Goal: Task Accomplishment & Management: Use online tool/utility

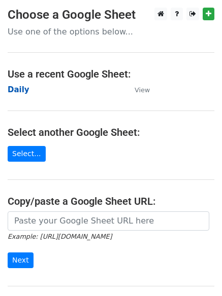
click at [25, 92] on strong "Daily" at bounding box center [19, 89] width 22 height 9
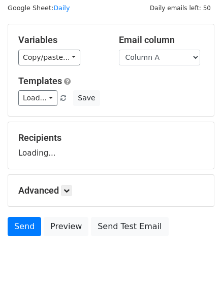
scroll to position [57, 0]
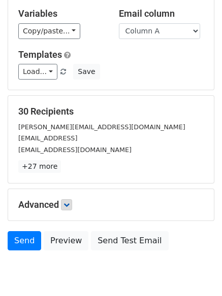
click at [72, 166] on p "+27 more" at bounding box center [110, 166] width 185 height 13
click at [64, 195] on div "Advanced Tracking Track Opens UTM Codes Track Clicks Filters Only include sprea…" at bounding box center [111, 204] width 206 height 31
drag, startPoint x: 70, startPoint y: 203, endPoint x: 76, endPoint y: 197, distance: 8.6
click at [70, 203] on icon at bounding box center [66, 205] width 6 height 6
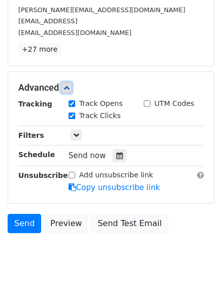
scroll to position [182, 0]
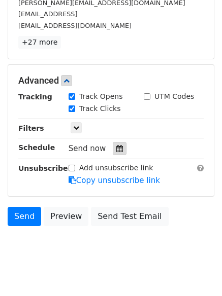
click at [113, 149] on div at bounding box center [120, 148] width 14 height 13
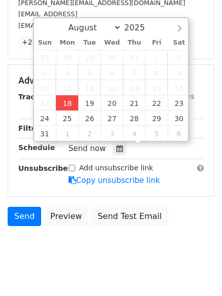
type input "2025-08-18 12:24"
type input "24"
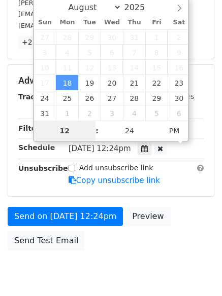
scroll to position [181, 0]
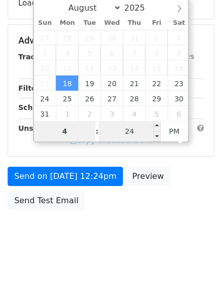
type input "4"
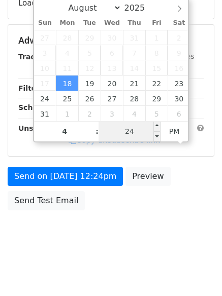
type input "2025-08-18 16:24"
type input "04"
click at [132, 127] on input "24" at bounding box center [129, 131] width 62 height 20
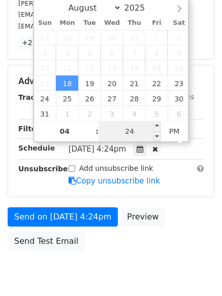
type input "1"
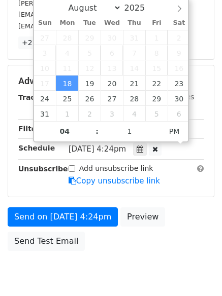
type input "2025-08-18 16:01"
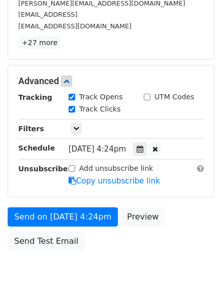
click at [81, 227] on div "Send on Aug 18 at 4:24pm Preview Send Test Email" at bounding box center [111, 232] width 222 height 49
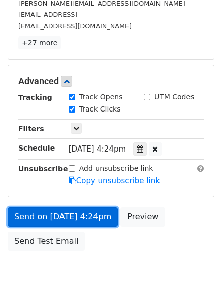
click at [80, 221] on link "Send on Aug 18 at 4:24pm" at bounding box center [63, 217] width 110 height 19
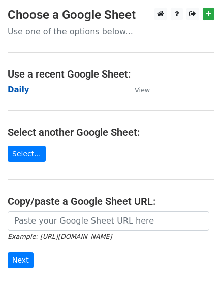
click at [17, 87] on strong "Daily" at bounding box center [19, 89] width 22 height 9
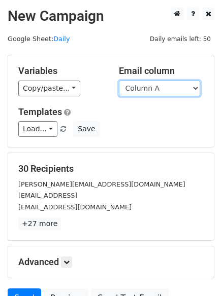
click at [142, 93] on select "Column A Column B Column C" at bounding box center [159, 89] width 81 height 16
select select "Column B"
click at [119, 81] on select "Column A Column B Column C" at bounding box center [159, 89] width 81 height 16
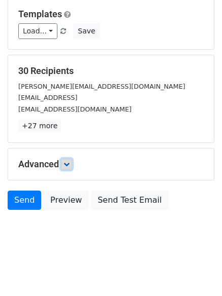
click at [68, 159] on link at bounding box center [66, 164] width 11 height 11
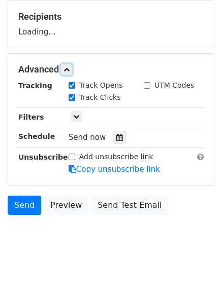
scroll to position [154, 0]
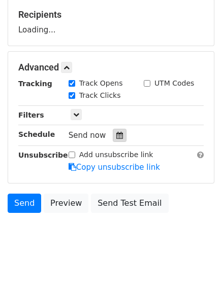
click at [113, 140] on div at bounding box center [120, 135] width 14 height 13
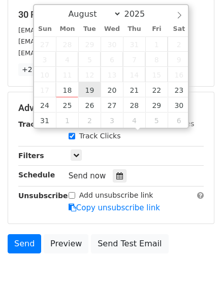
type input "2025-08-19 12:00"
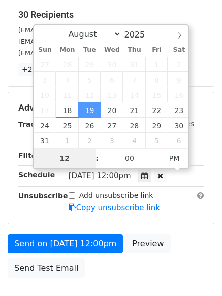
type input "5"
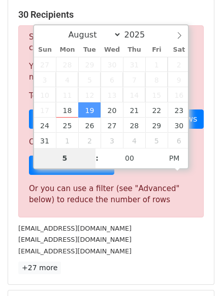
scroll to position [420, 0]
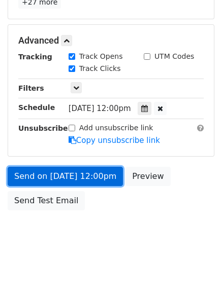
type input "2025-08-19 17:00"
click at [60, 175] on link "Send on Aug 19 at 12:00pm" at bounding box center [65, 176] width 115 height 19
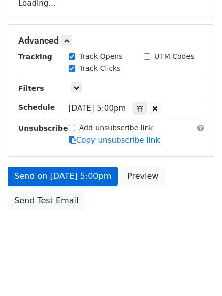
scroll to position [222, 0]
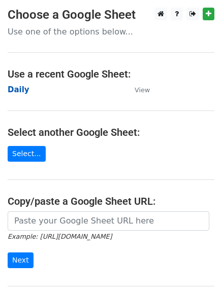
click at [20, 89] on strong "Daily" at bounding box center [19, 89] width 22 height 9
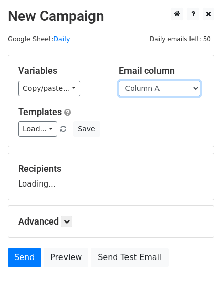
drag, startPoint x: 0, startPoint y: 0, endPoint x: 156, endPoint y: 93, distance: 182.1
click at [156, 93] on select "Column A Column B Column C" at bounding box center [159, 89] width 81 height 16
select select "Column C"
click at [119, 81] on select "Column A Column B Column C" at bounding box center [159, 89] width 81 height 16
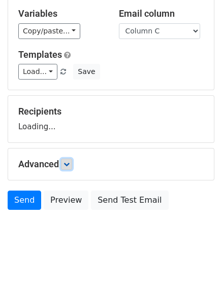
click at [70, 165] on icon at bounding box center [66, 164] width 6 height 6
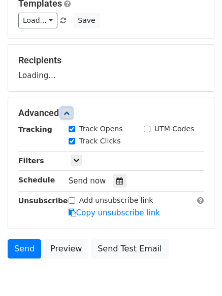
scroll to position [151, 0]
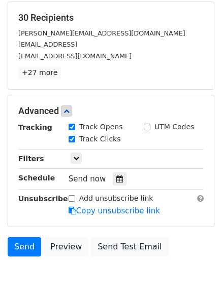
click at [113, 141] on label "Track Clicks" at bounding box center [100, 139] width 42 height 11
click at [75, 141] on input "Track Clicks" at bounding box center [72, 139] width 7 height 7
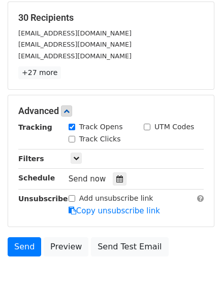
click at [99, 140] on label "Track Clicks" at bounding box center [100, 139] width 42 height 11
click at [75, 140] on input "Track Clicks" at bounding box center [72, 139] width 7 height 7
checkbox input "true"
click at [116, 181] on icon at bounding box center [119, 179] width 7 height 7
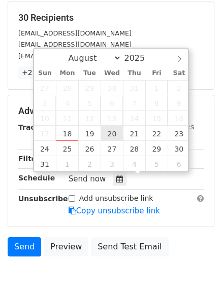
type input "2025-08-20 12:00"
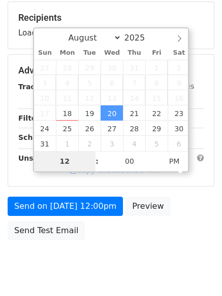
type input "6"
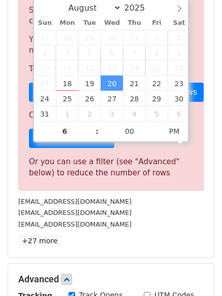
type input "2025-08-20 18:00"
click at [75, 181] on div "Sorry, you don't have enough daily email credits to send these emails. Your cur…" at bounding box center [110, 94] width 185 height 192
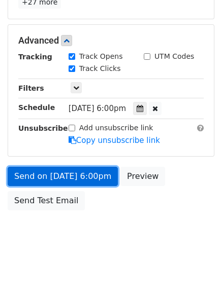
click at [69, 180] on link "Send on Aug 20 at 6:00pm" at bounding box center [63, 176] width 110 height 19
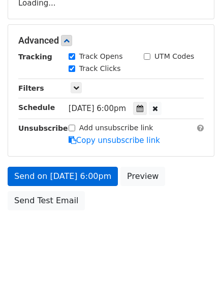
scroll to position [222, 0]
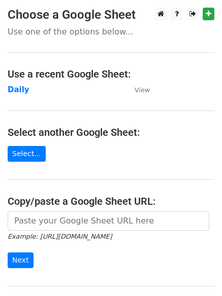
click at [17, 84] on td "Daily" at bounding box center [66, 90] width 117 height 12
click at [17, 85] on strong "Daily" at bounding box center [19, 89] width 22 height 9
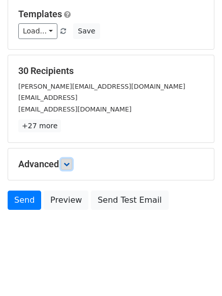
click at [70, 162] on icon at bounding box center [66, 164] width 6 height 6
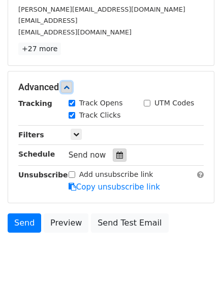
scroll to position [176, 0]
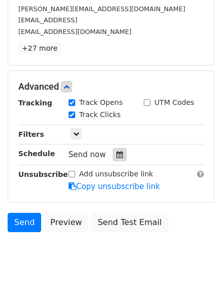
click at [113, 159] on div at bounding box center [120, 154] width 14 height 13
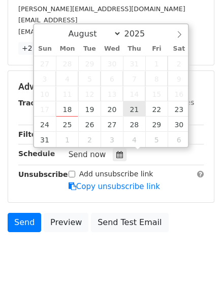
type input "[DATE] 12:00"
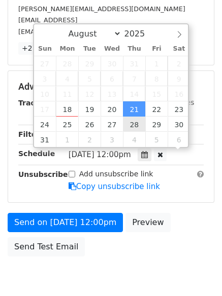
scroll to position [1, 0]
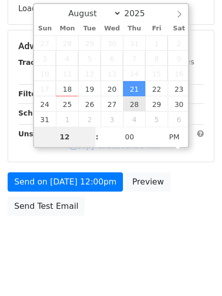
type input "7"
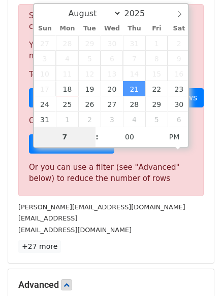
scroll to position [420, 0]
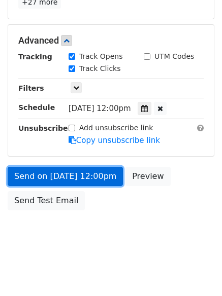
type input "[DATE] 19:00"
click at [86, 182] on link "Send on [DATE] 12:00pm" at bounding box center [65, 176] width 115 height 19
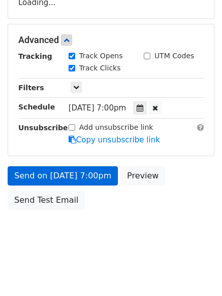
scroll to position [181, 0]
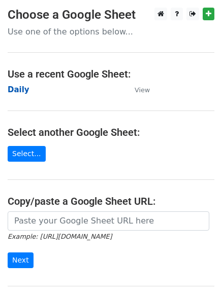
click at [13, 89] on strong "Daily" at bounding box center [19, 89] width 22 height 9
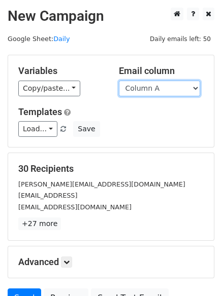
drag, startPoint x: 158, startPoint y: 88, endPoint x: 157, endPoint y: 96, distance: 8.1
click at [158, 88] on select "Column A Column B Column C" at bounding box center [159, 89] width 81 height 16
select select "Column B"
click at [119, 81] on select "Column A Column B Column C" at bounding box center [159, 89] width 81 height 16
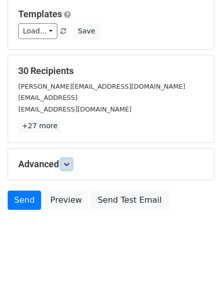
click at [65, 160] on link at bounding box center [66, 164] width 11 height 11
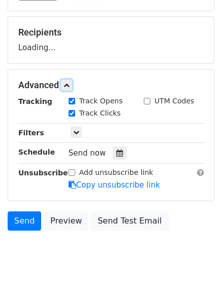
scroll to position [137, 0]
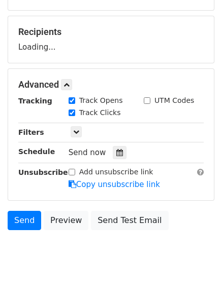
click at [113, 148] on div at bounding box center [120, 152] width 14 height 13
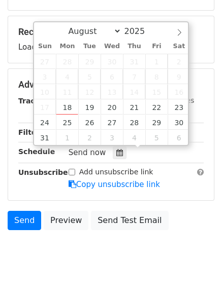
click at [116, 120] on div "Track Clicks" at bounding box center [98, 114] width 75 height 12
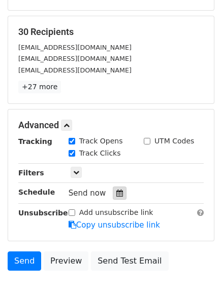
click at [116, 195] on icon at bounding box center [119, 193] width 7 height 7
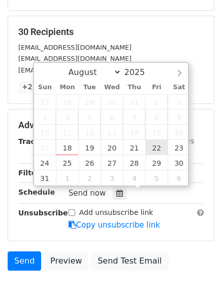
type input "2025-08-22 12:00"
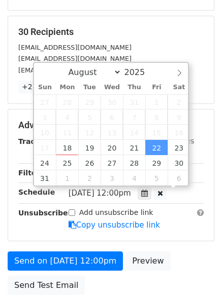
scroll to position [1, 0]
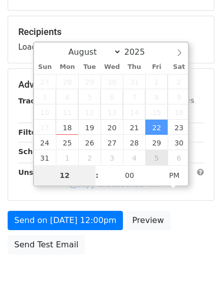
type input "8"
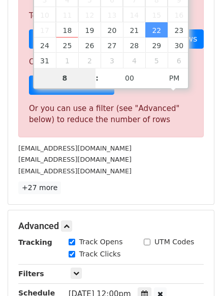
scroll to position [420, 0]
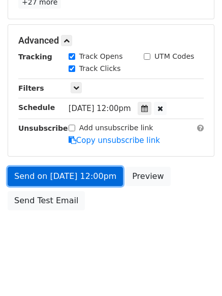
type input "2025-08-22 20:00"
click at [80, 178] on link "Send on Aug 22 at 12:00pm" at bounding box center [65, 176] width 115 height 19
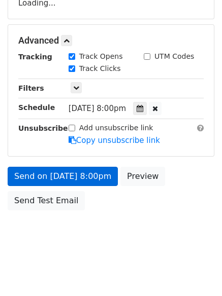
scroll to position [222, 0]
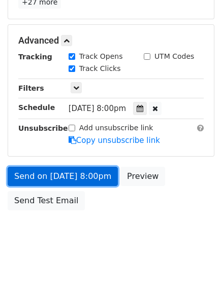
click at [80, 178] on link "Send on Aug 22 at 8:00pm" at bounding box center [63, 176] width 110 height 19
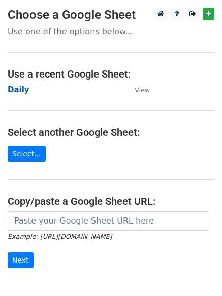
click at [17, 89] on strong "Daily" at bounding box center [19, 89] width 22 height 9
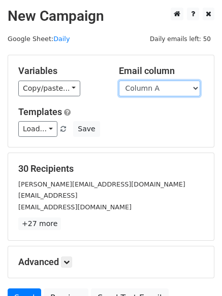
drag, startPoint x: 0, startPoint y: 0, endPoint x: 145, endPoint y: 93, distance: 171.9
click at [144, 88] on select "Column A Column B Column C" at bounding box center [159, 89] width 81 height 16
select select "Column C"
click at [119, 81] on select "Column A Column B Column C" at bounding box center [159, 89] width 81 height 16
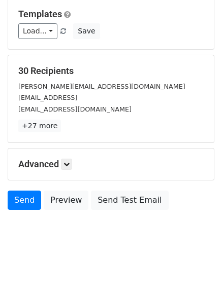
click at [66, 157] on div "Advanced Tracking Track Opens UTM Codes Track Clicks Filters Only include sprea…" at bounding box center [111, 164] width 206 height 31
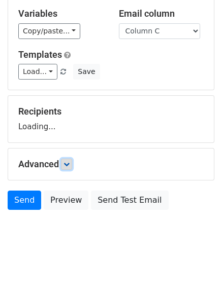
click at [70, 165] on icon at bounding box center [66, 164] width 6 height 6
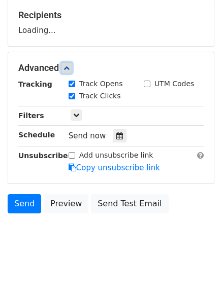
scroll to position [155, 0]
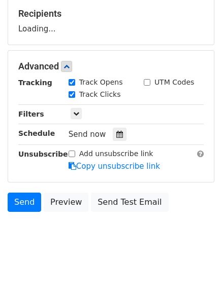
click at [114, 141] on div "Tracking Track Opens UTM Codes Track Clicks Filters Only include spreadsheet ro…" at bounding box center [110, 124] width 185 height 95
click at [118, 139] on div "Tracking Track Opens UTM Codes Track Clicks Filters Only include spreadsheet ro…" at bounding box center [110, 124] width 185 height 95
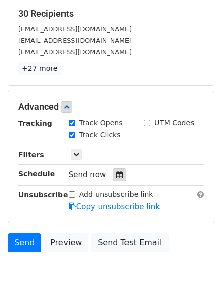
click at [116, 177] on icon at bounding box center [119, 175] width 7 height 7
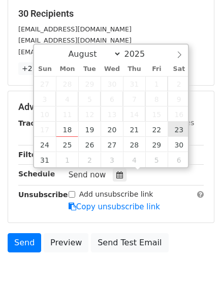
type input "[DATE] 12:00"
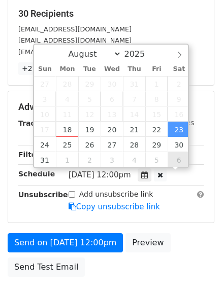
scroll to position [1, 0]
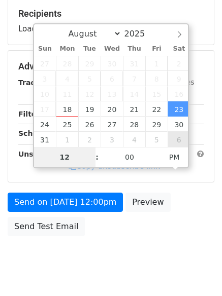
type input "9"
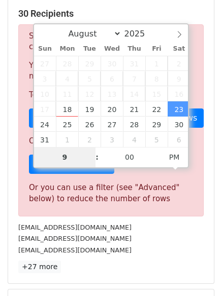
scroll to position [420, 0]
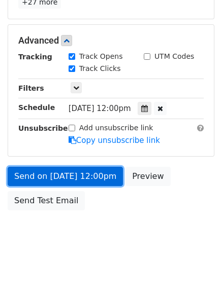
type input "[DATE] 21:00"
click at [83, 171] on link "Send on [DATE] 12:00pm" at bounding box center [65, 176] width 115 height 19
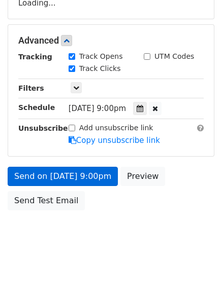
scroll to position [222, 0]
